Goal: Browse casually: Explore the website without a specific task or goal

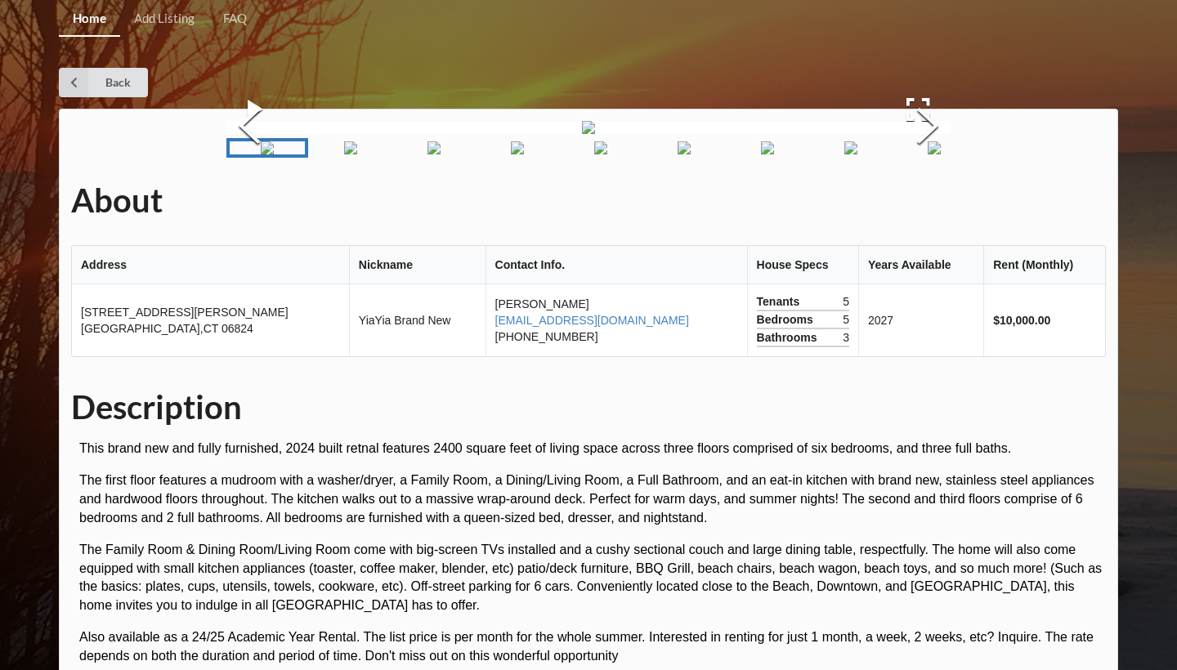
scroll to position [18, 0]
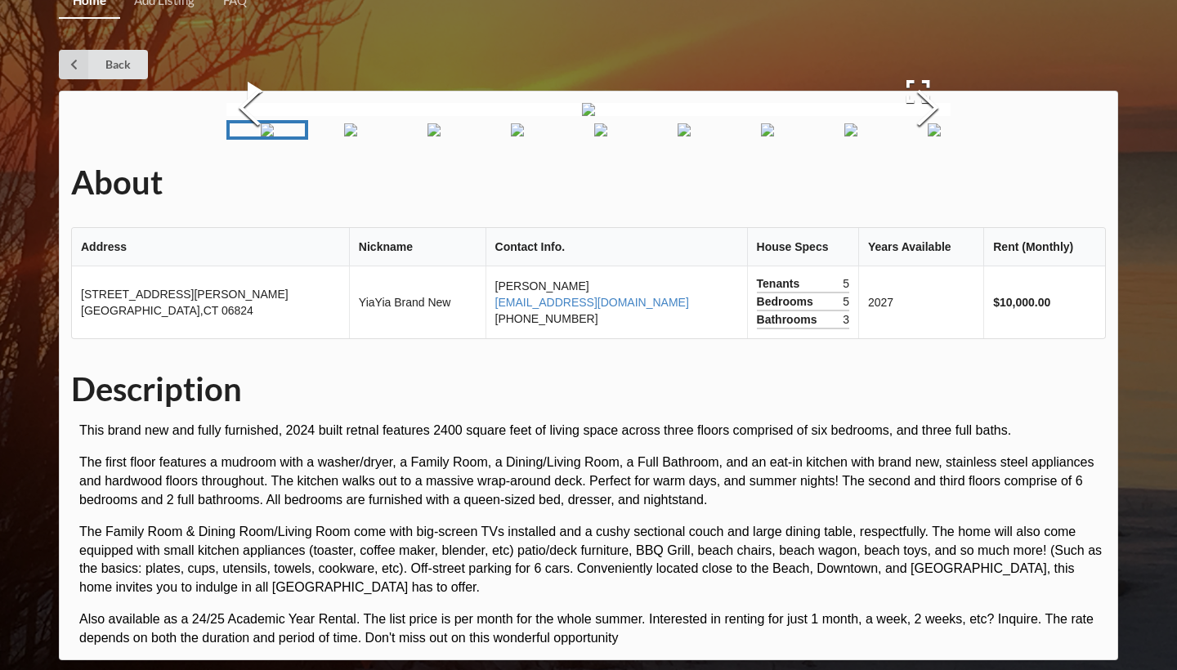
click at [936, 184] on button "Next Slide" at bounding box center [928, 110] width 46 height 148
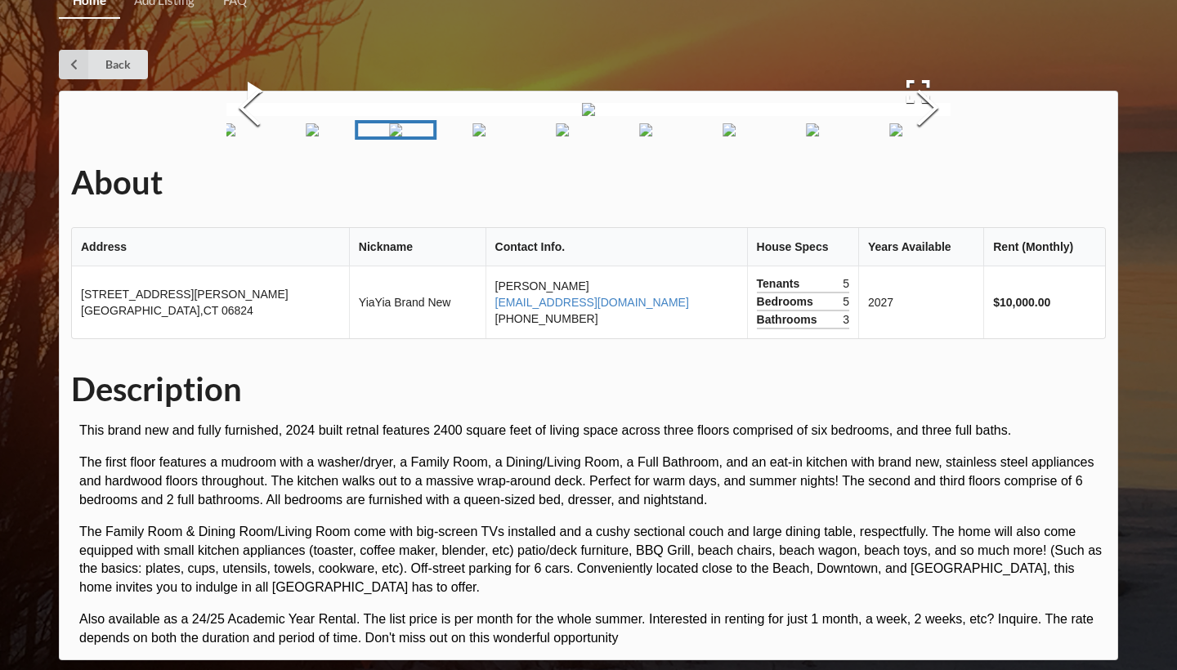
click at [936, 184] on button "Next Slide" at bounding box center [928, 110] width 46 height 148
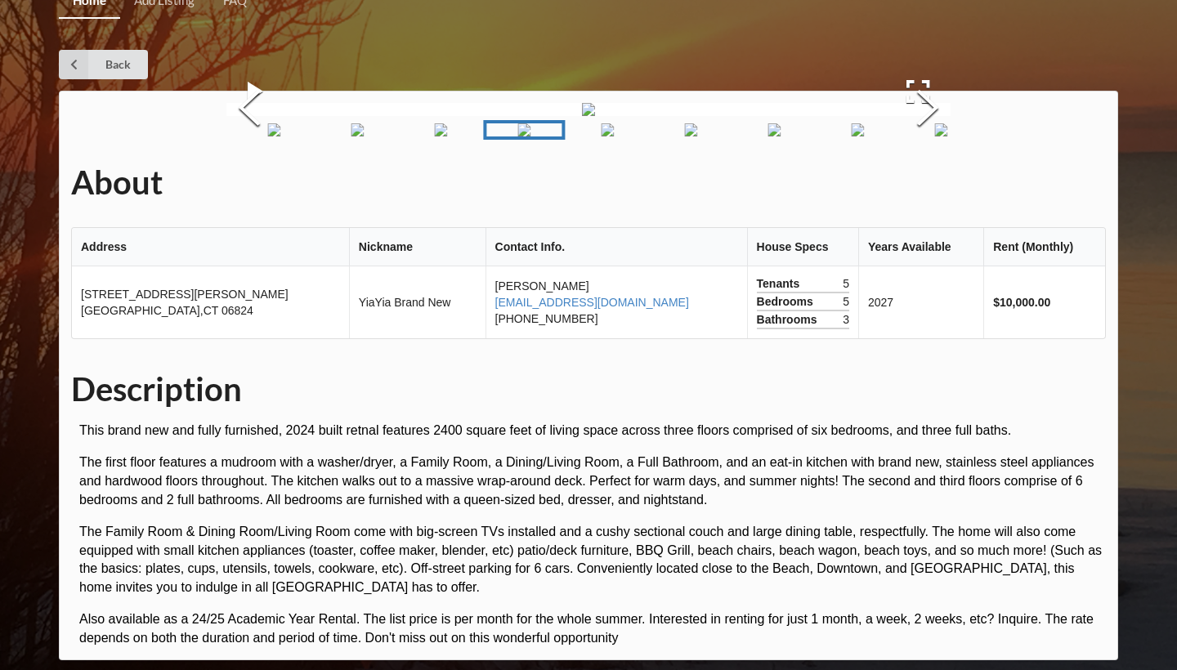
click at [936, 184] on button "Next Slide" at bounding box center [928, 110] width 46 height 148
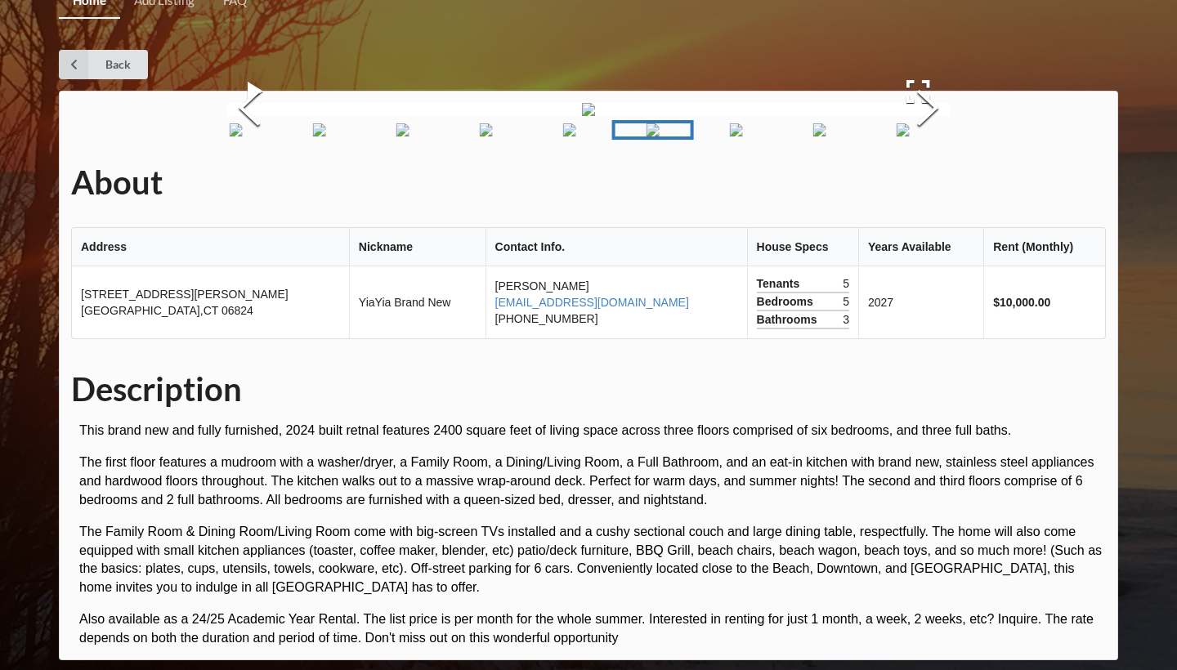
click at [936, 184] on button "Next Slide" at bounding box center [928, 110] width 46 height 148
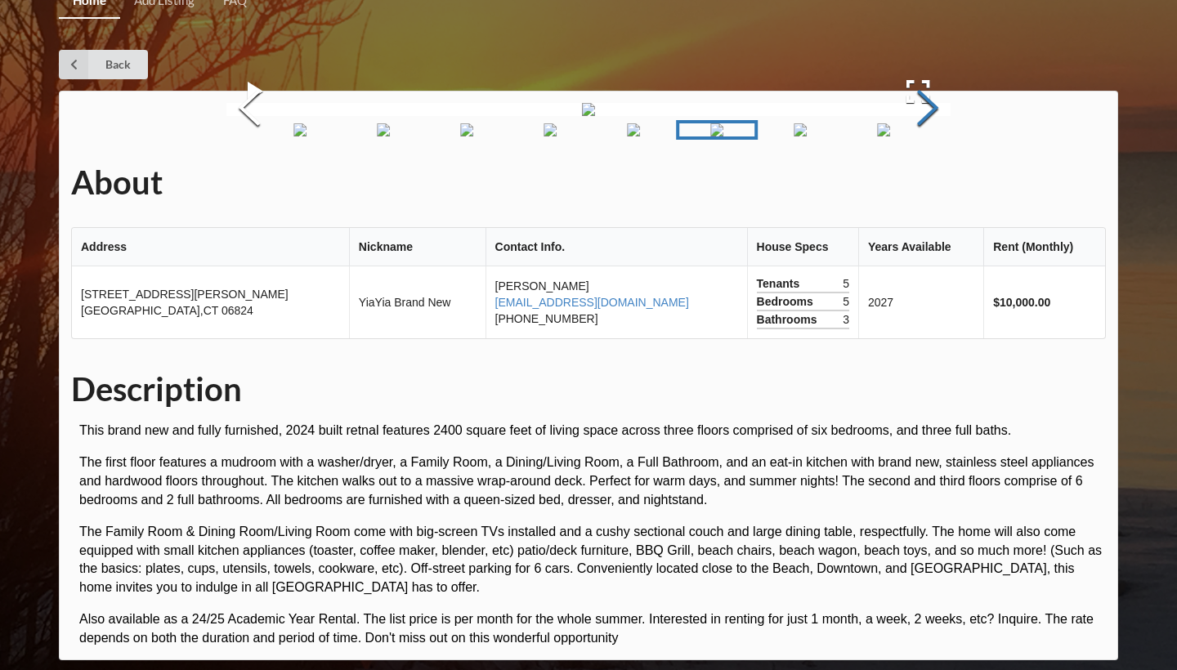
click at [916, 184] on button "Next Slide" at bounding box center [928, 110] width 46 height 148
click at [919, 184] on button "Next Slide" at bounding box center [928, 110] width 46 height 148
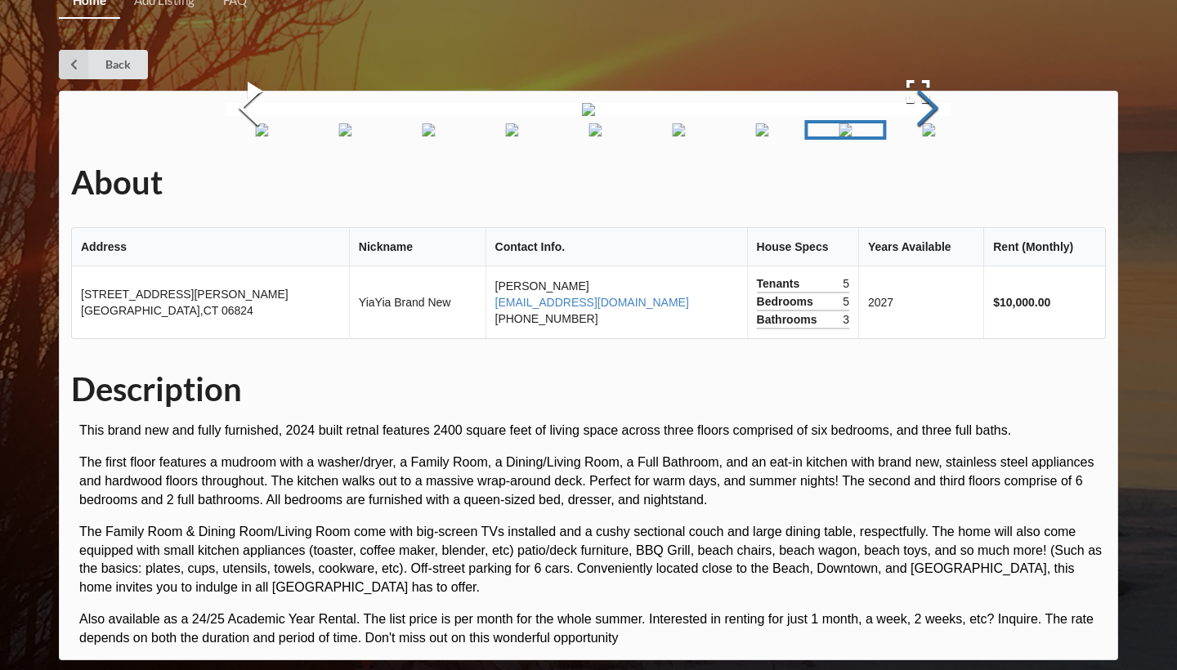
click at [919, 184] on button "Next Slide" at bounding box center [928, 110] width 46 height 148
click at [920, 184] on button "Next Slide" at bounding box center [928, 110] width 46 height 148
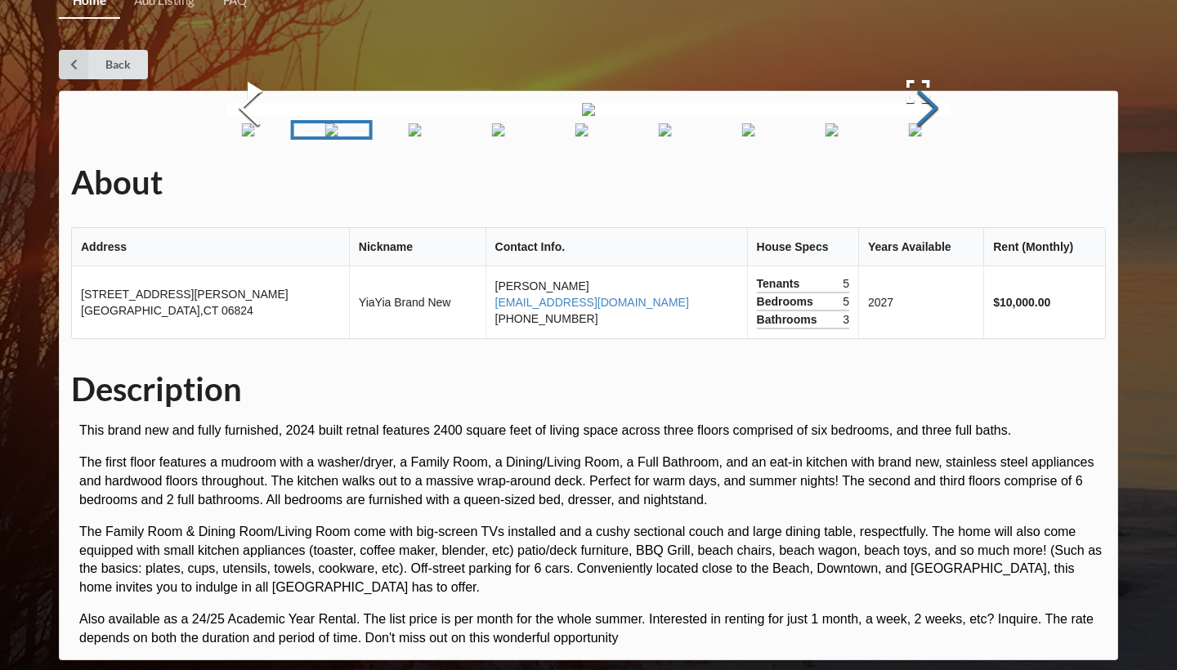
click at [920, 184] on button "Next Slide" at bounding box center [928, 110] width 46 height 148
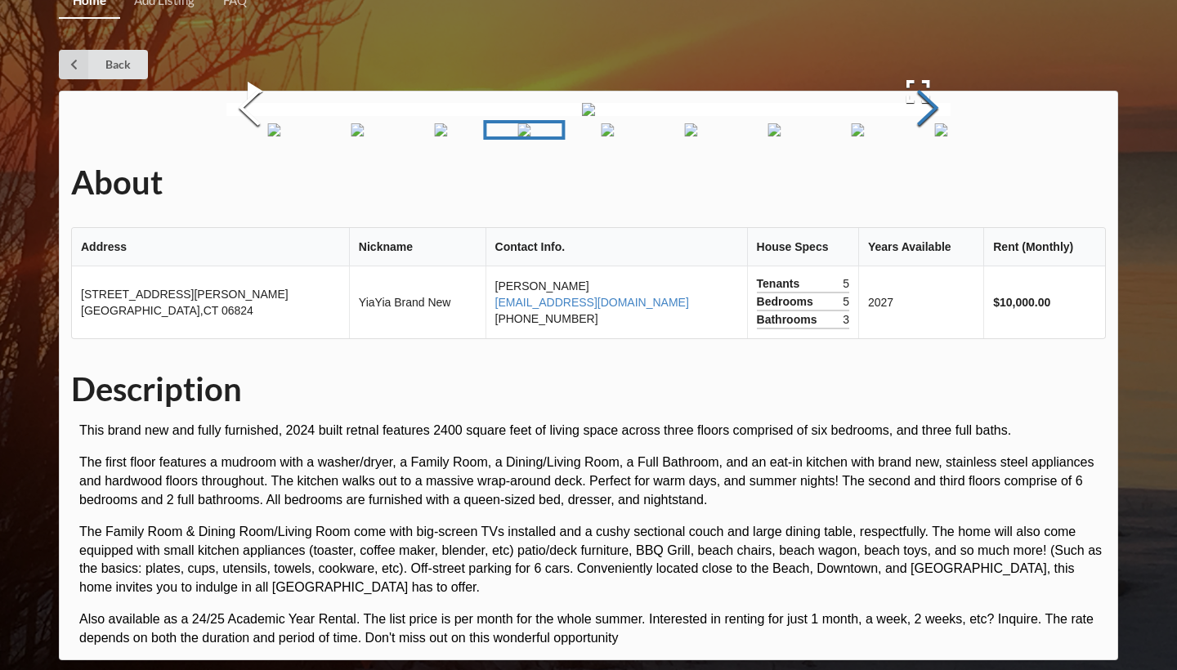
click at [920, 184] on button "Next Slide" at bounding box center [928, 110] width 46 height 148
